Goal: Information Seeking & Learning: Understand process/instructions

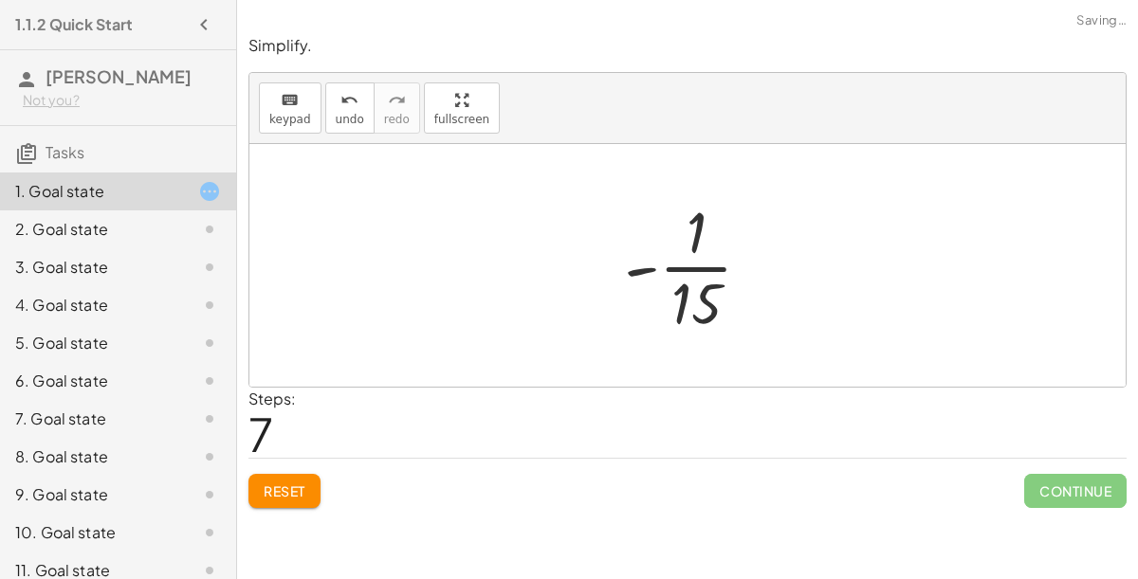
click at [1049, 486] on span "Continue" at bounding box center [1075, 491] width 102 height 34
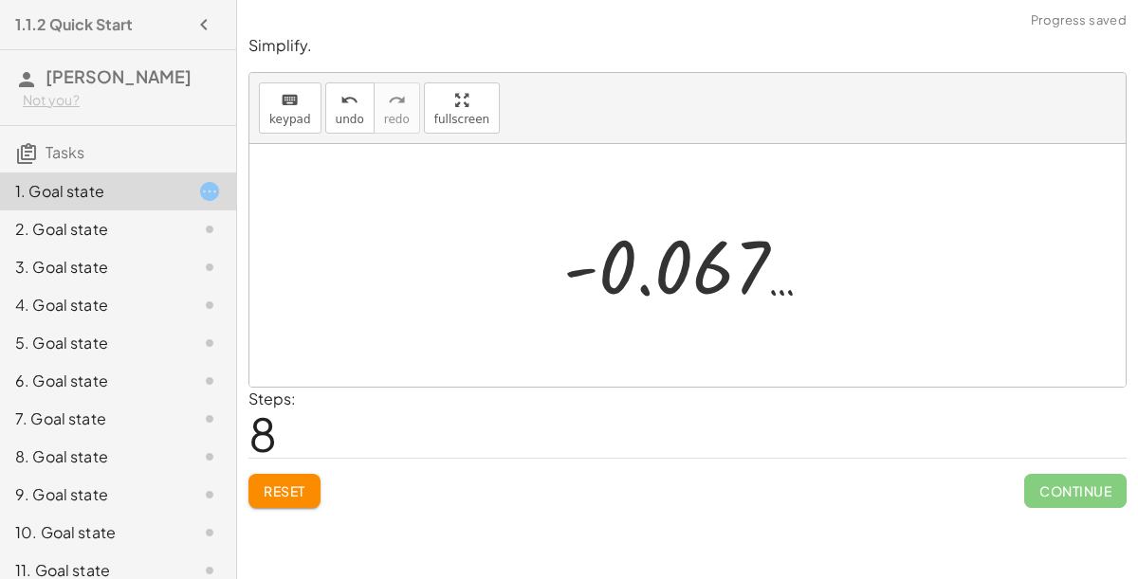
click at [1049, 469] on div "Continue" at bounding box center [1075, 483] width 102 height 49
click at [273, 495] on span "Reset" at bounding box center [285, 491] width 42 height 17
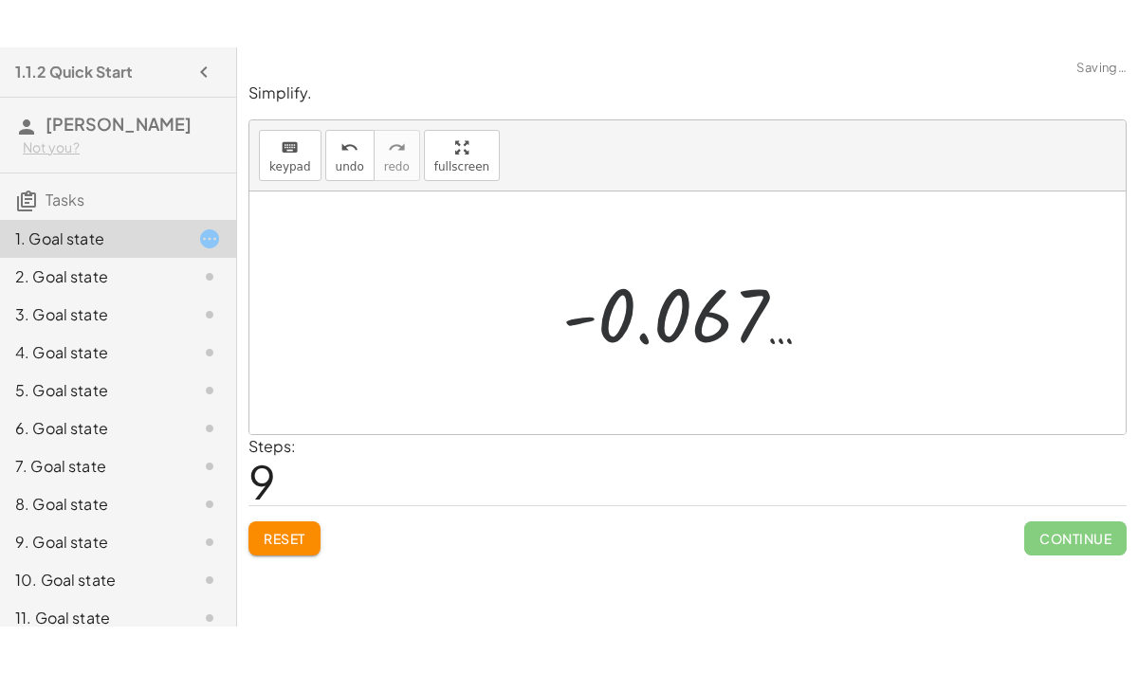
scroll to position [1, 0]
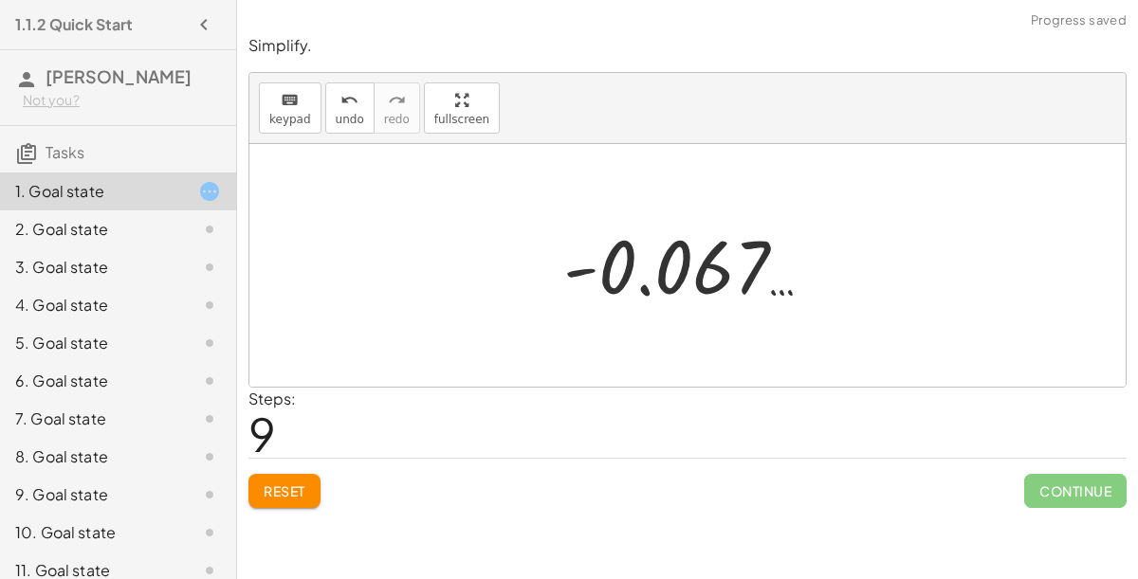
click at [1069, 446] on div "Steps: 9" at bounding box center [687, 423] width 878 height 70
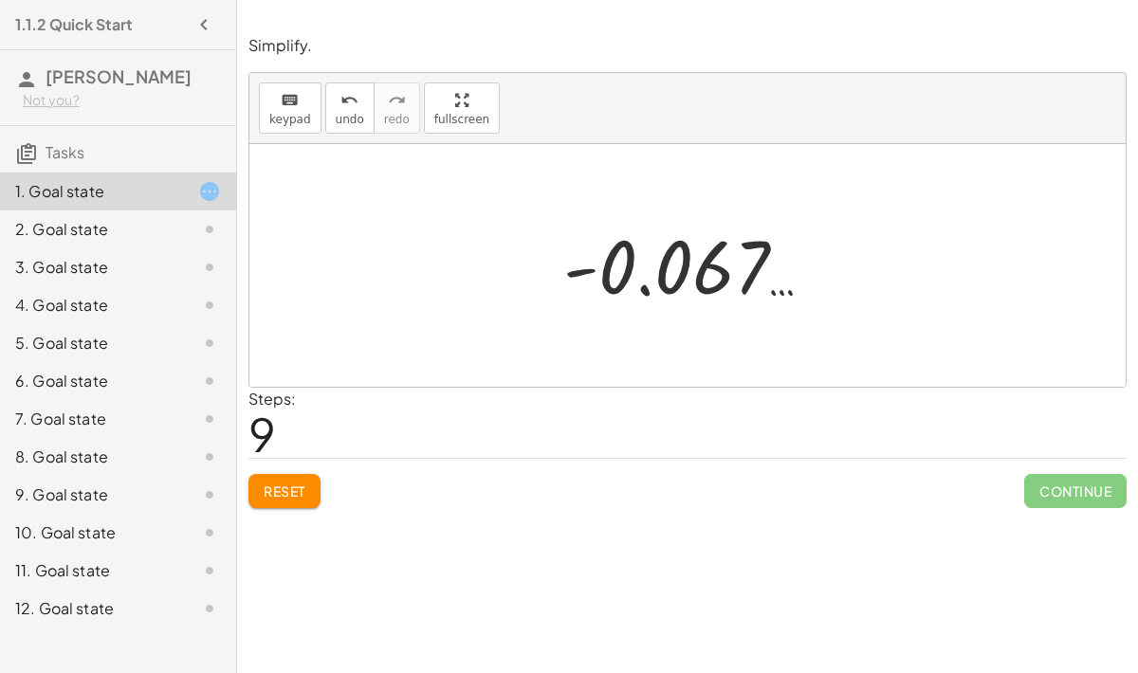
scroll to position [0, 0]
click at [271, 483] on span "Reset" at bounding box center [285, 491] width 42 height 17
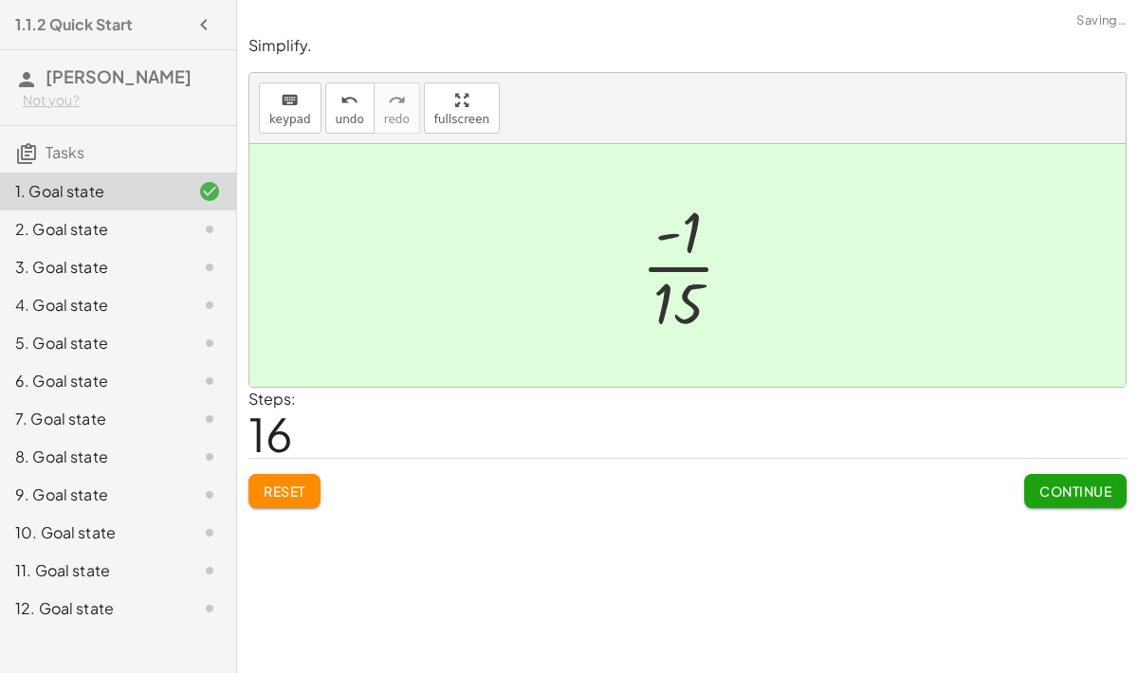
click at [1058, 483] on span "Continue" at bounding box center [1075, 491] width 72 height 17
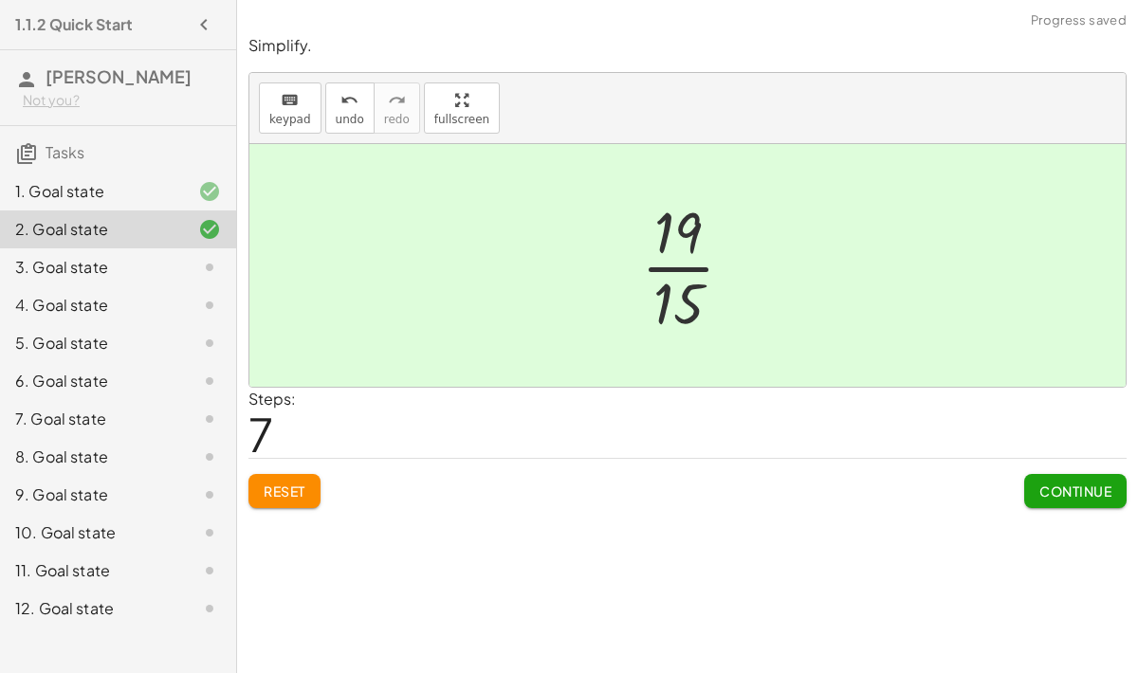
click at [1058, 501] on button "Continue" at bounding box center [1075, 491] width 102 height 34
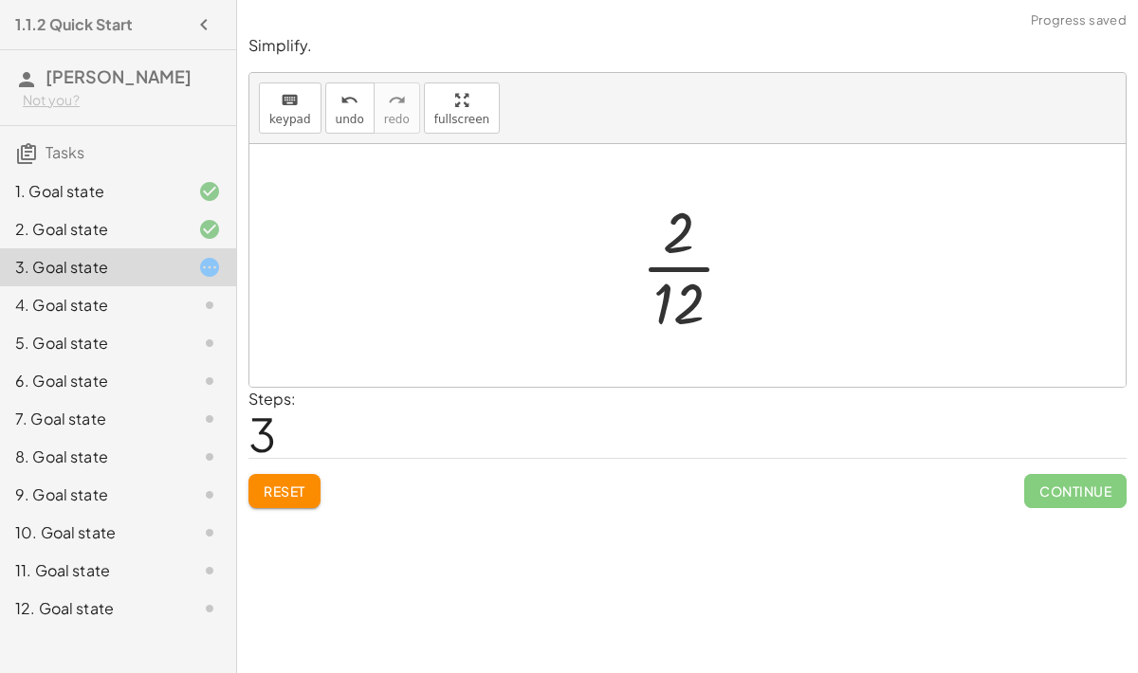
click at [259, 459] on span "3" at bounding box center [261, 434] width 27 height 58
click at [289, 487] on span "Reset" at bounding box center [285, 491] width 42 height 17
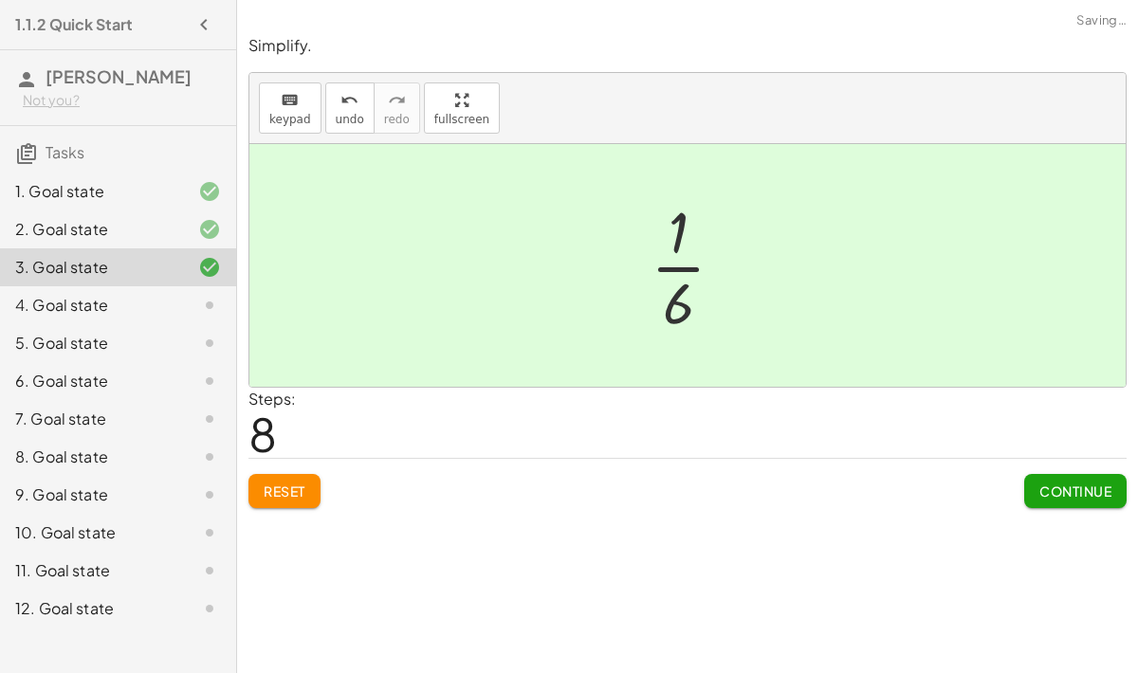
click at [1041, 491] on span "Continue" at bounding box center [1075, 491] width 72 height 17
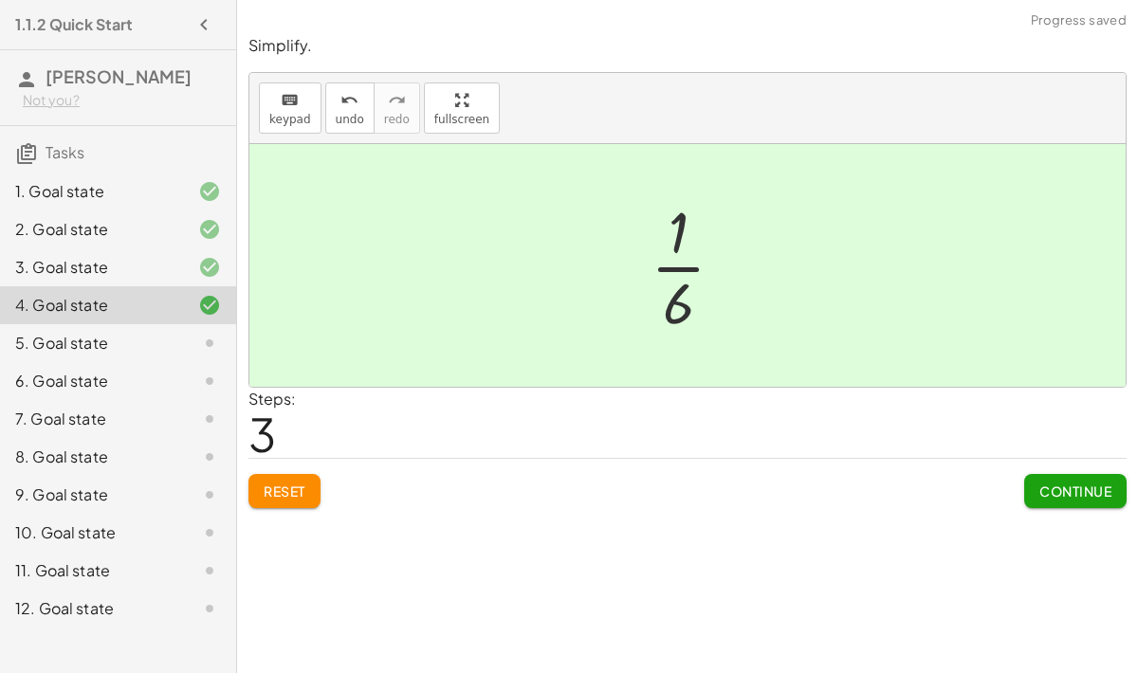
click at [1049, 488] on span "Continue" at bounding box center [1075, 491] width 72 height 17
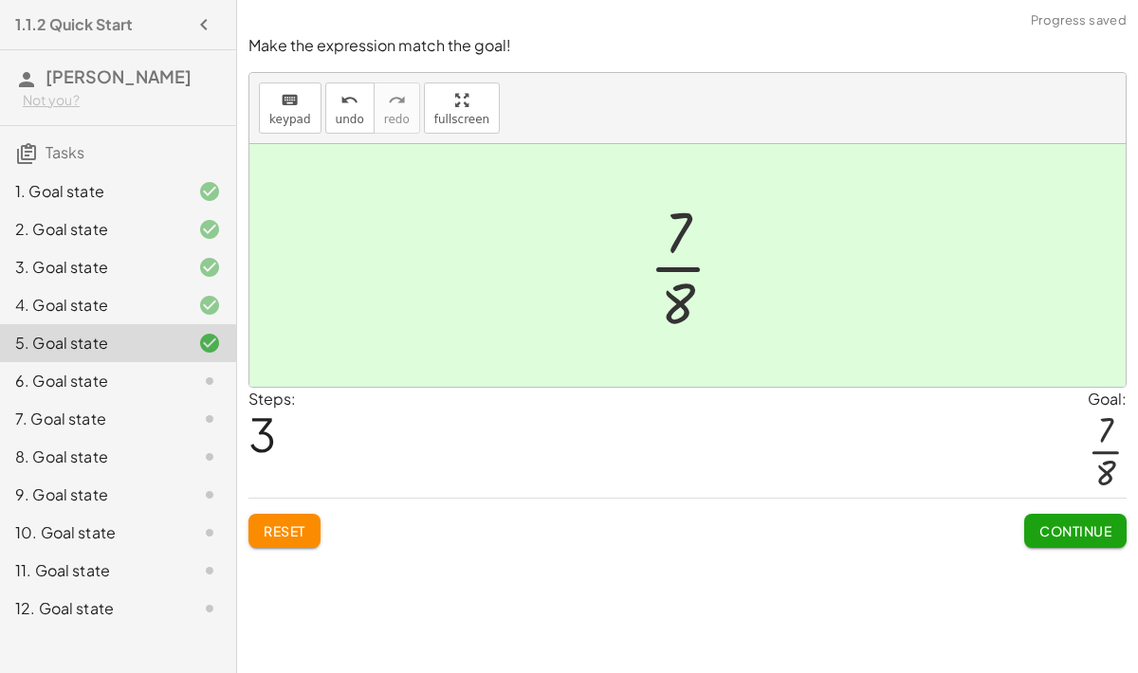
click at [1063, 520] on button "Continue" at bounding box center [1075, 531] width 102 height 34
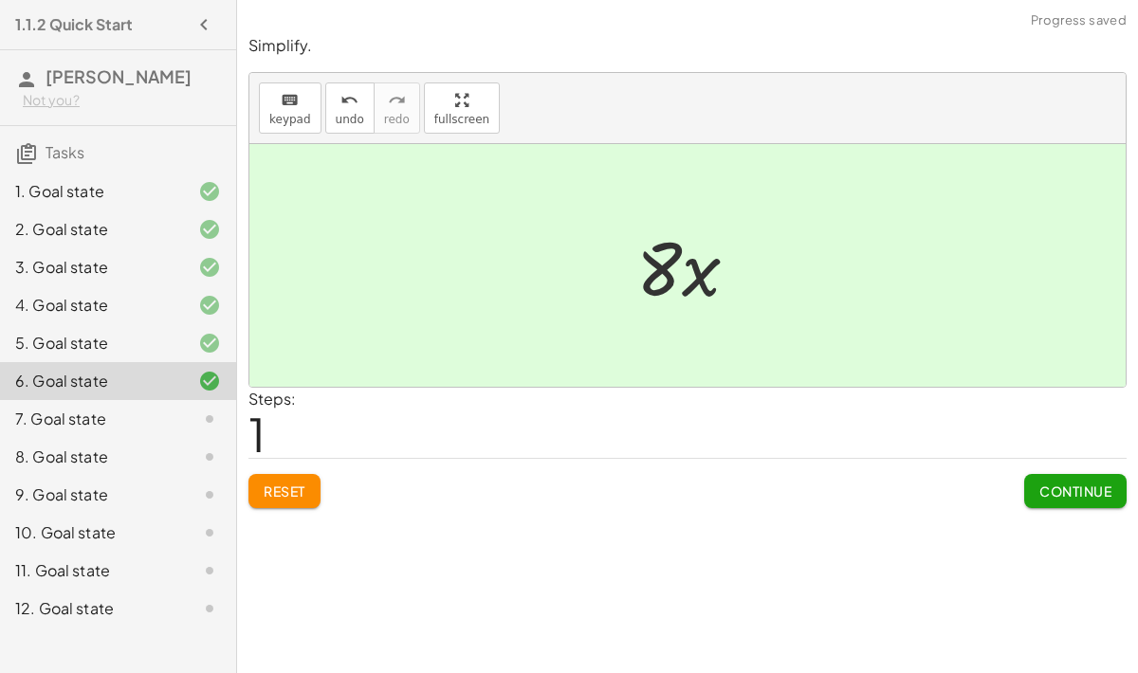
scroll to position [1, 0]
click at [1036, 474] on button "Continue" at bounding box center [1075, 491] width 102 height 34
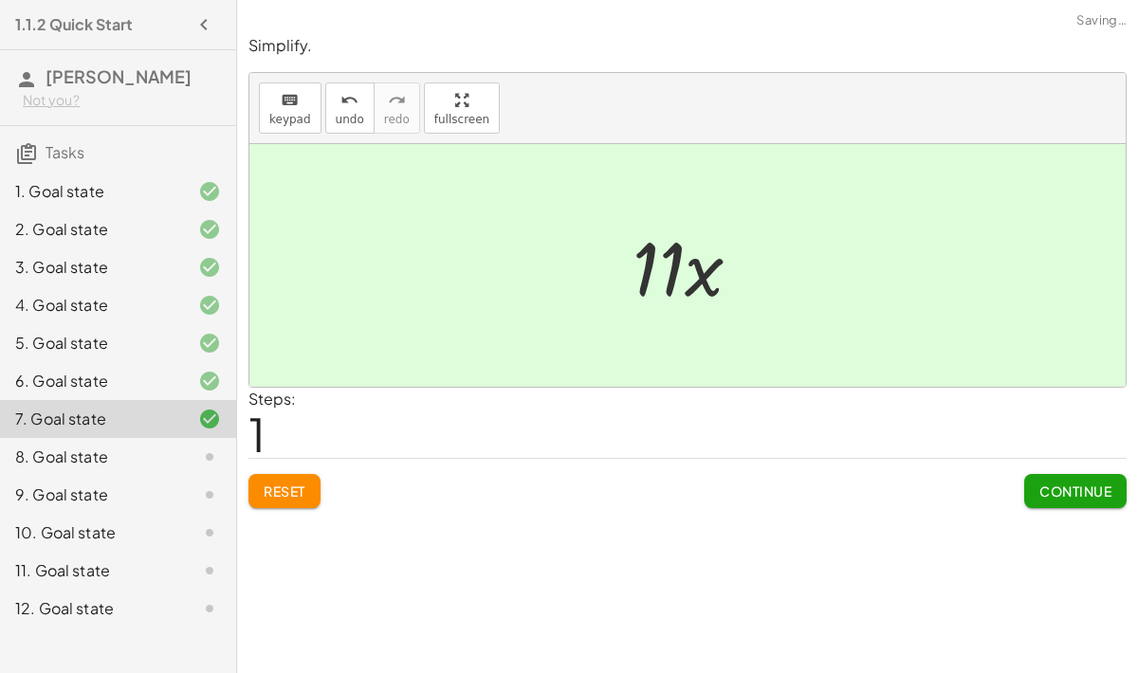
click at [1029, 484] on button "Continue" at bounding box center [1075, 491] width 102 height 34
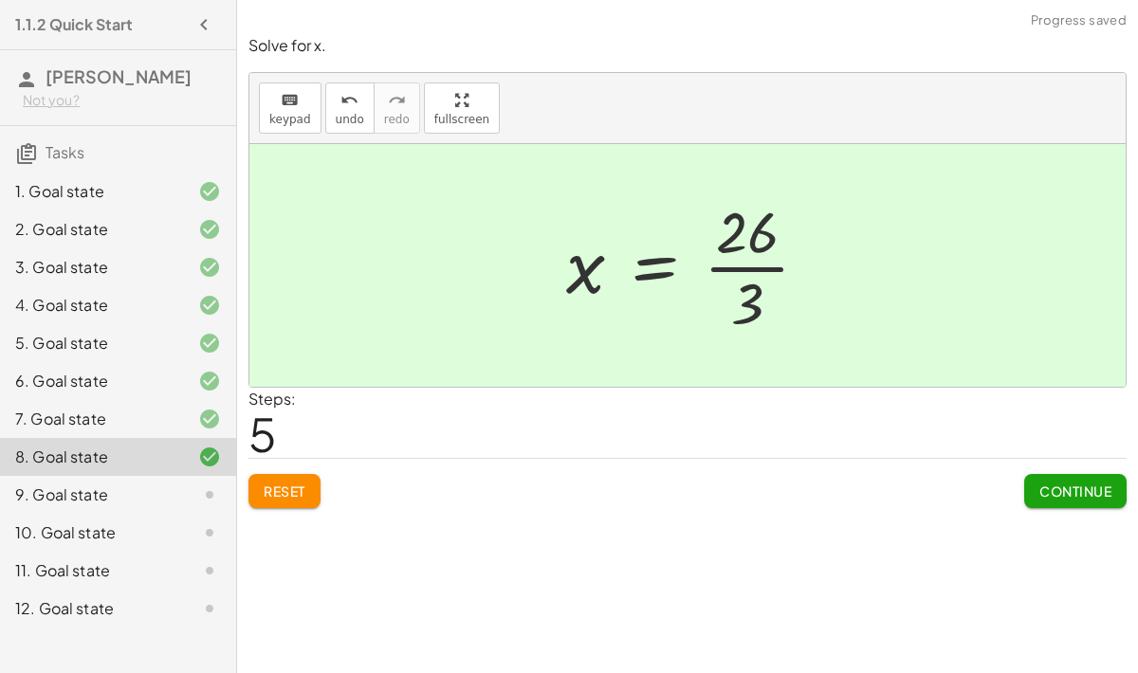
click at [1029, 484] on button "Continue" at bounding box center [1075, 491] width 102 height 34
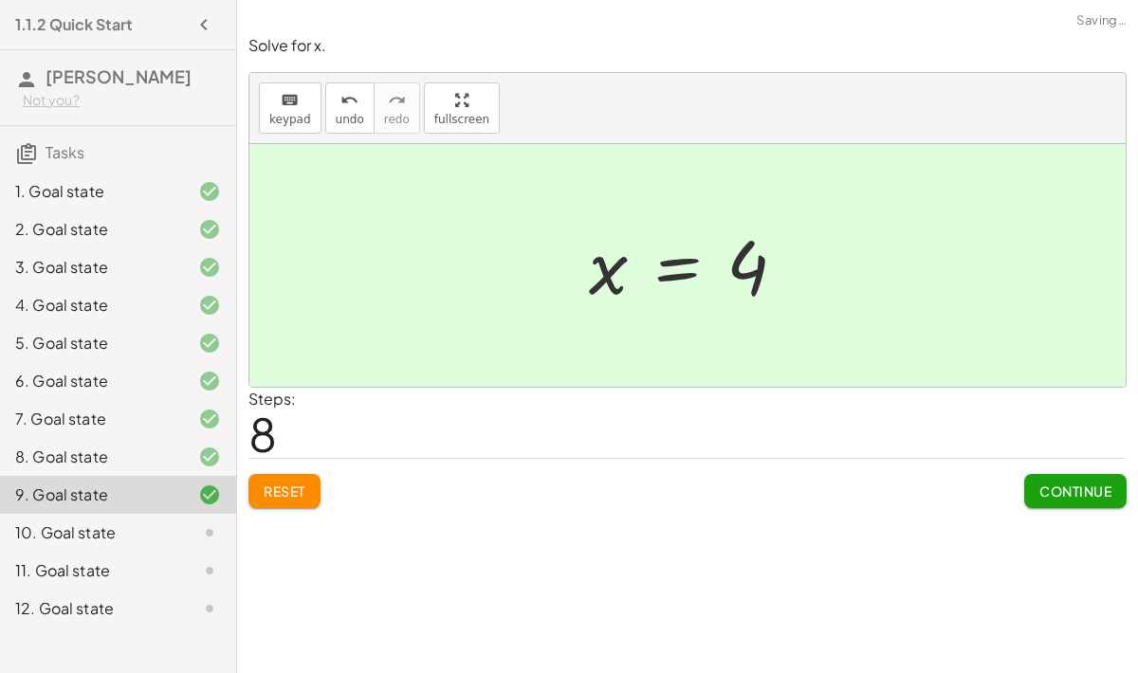
click at [1024, 489] on button "Continue" at bounding box center [1075, 491] width 102 height 34
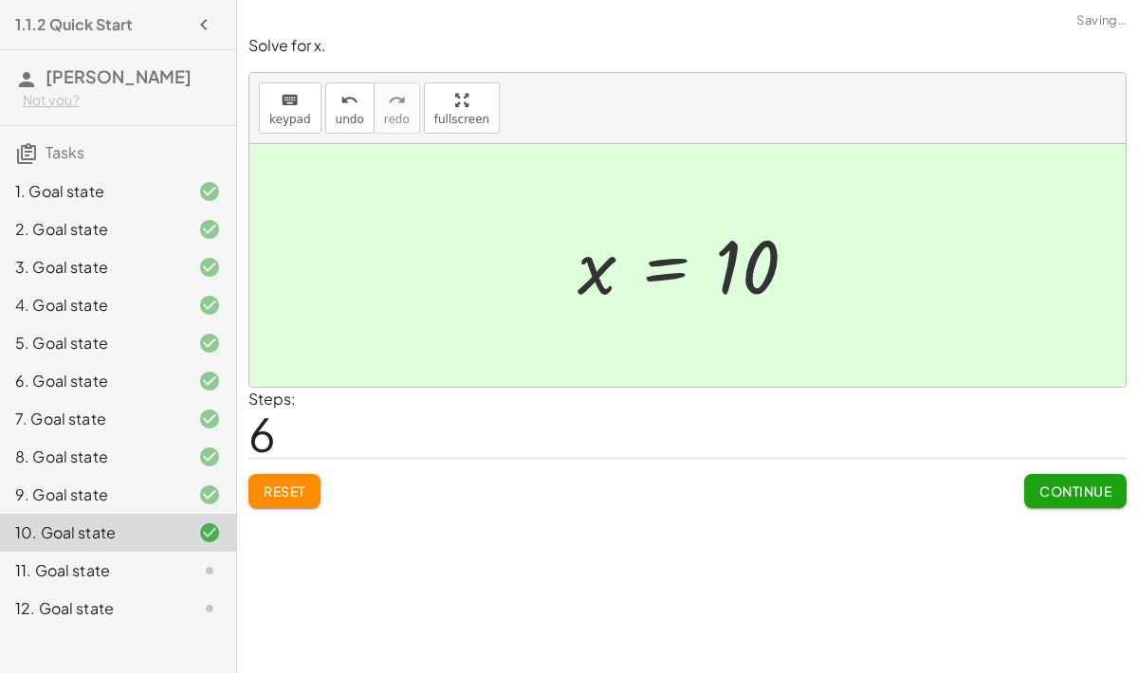
click at [1039, 493] on span "Continue" at bounding box center [1075, 491] width 72 height 17
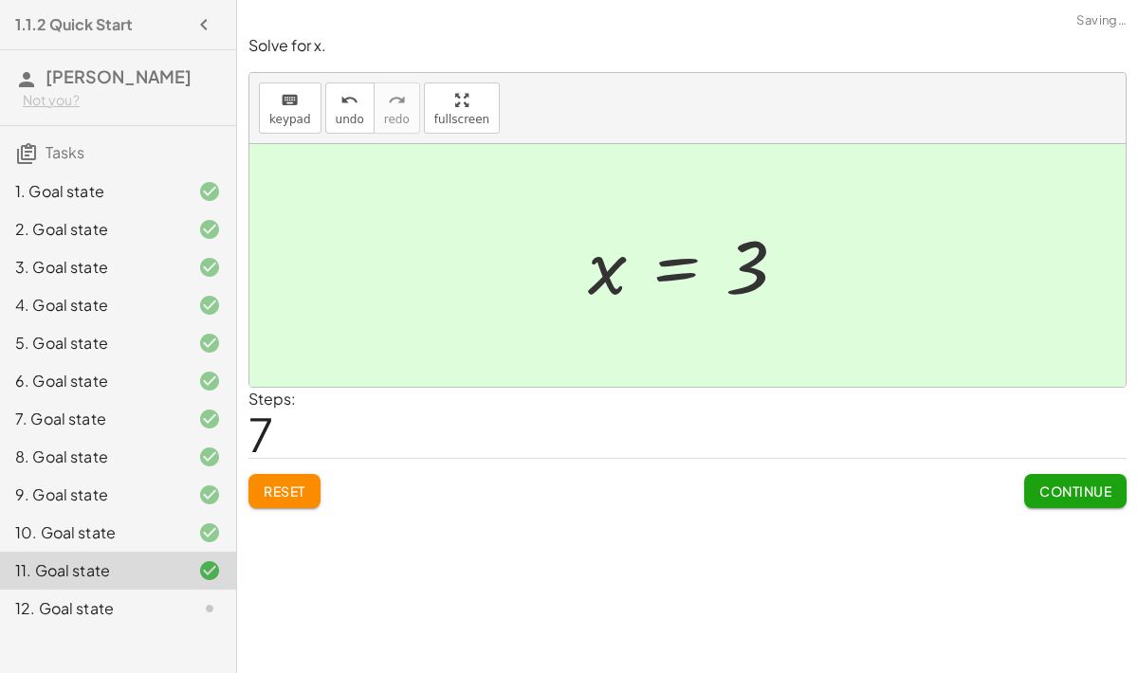
click at [1039, 495] on span "Continue" at bounding box center [1075, 491] width 72 height 17
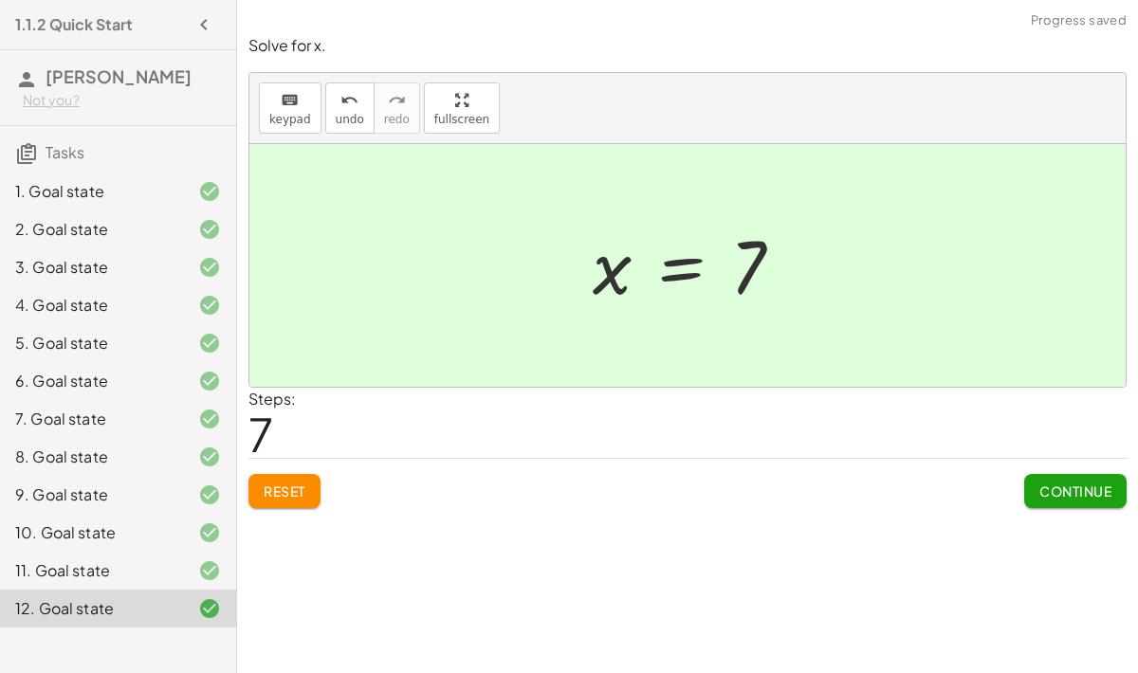
click at [1024, 475] on button "Continue" at bounding box center [1075, 491] width 102 height 34
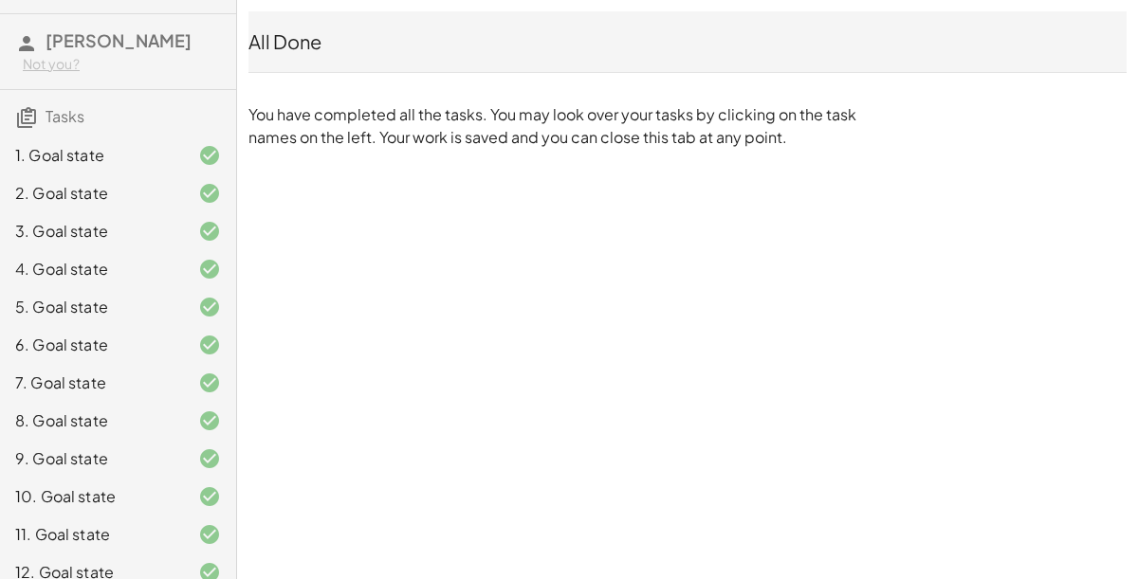
scroll to position [0, 0]
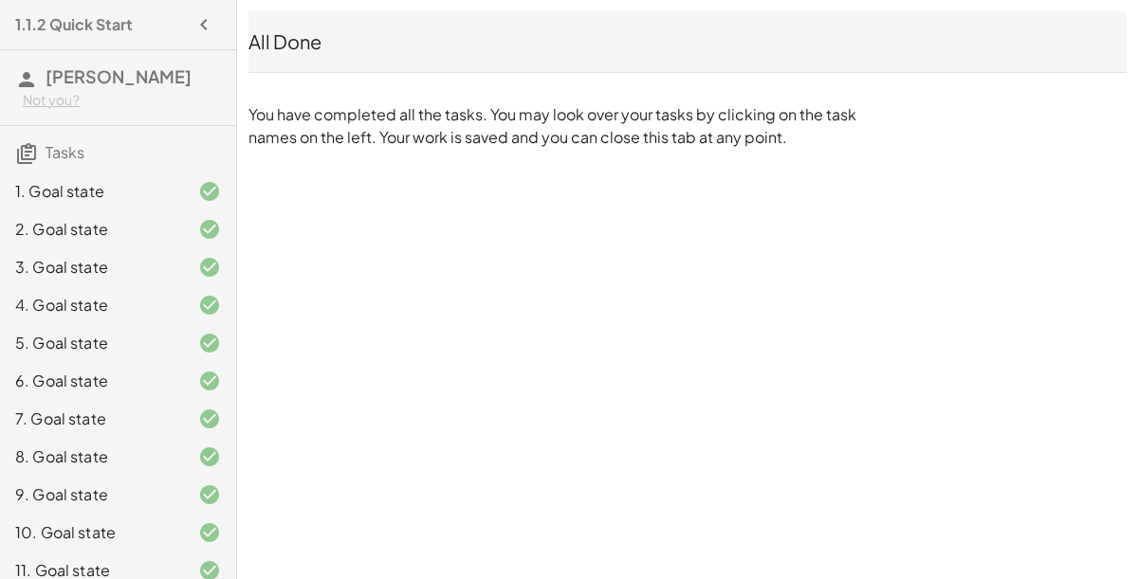
click at [205, 30] on icon "button" at bounding box center [203, 24] width 23 height 23
